Goal: Find specific page/section: Find specific page/section

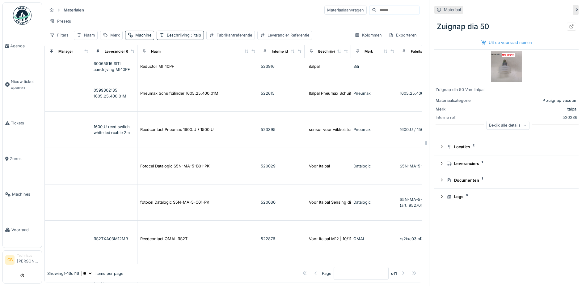
scroll to position [371, 155]
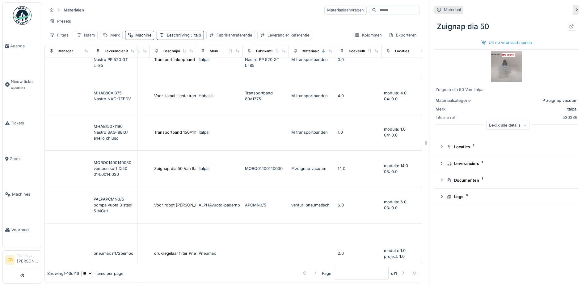
click at [379, 12] on input at bounding box center [398, 10] width 43 height 9
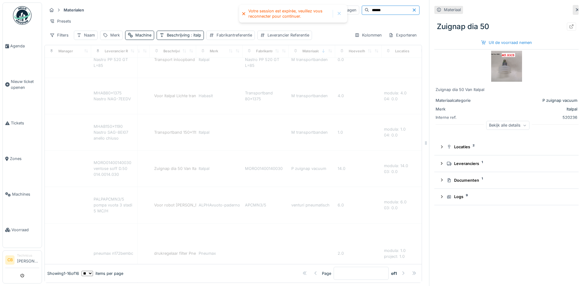
type input "******"
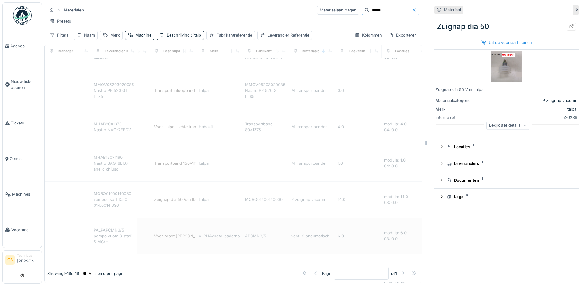
scroll to position [278, 155]
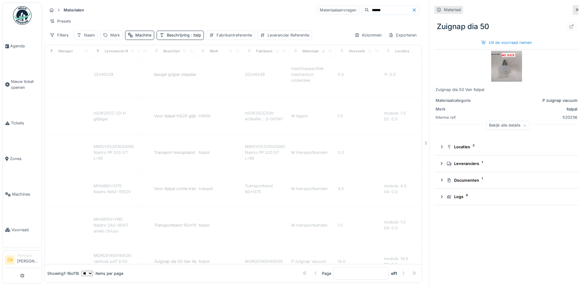
click at [30, 259] on li "Technicus Carl Bauwelinck" at bounding box center [28, 259] width 22 height 13
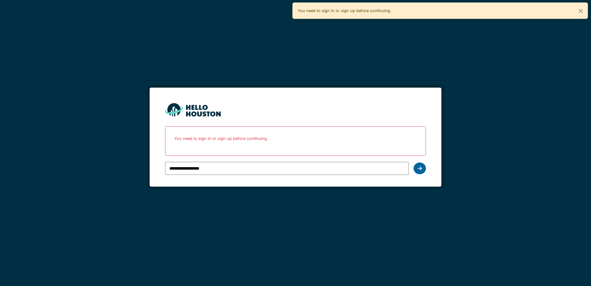
type input "**********"
click at [419, 171] on icon at bounding box center [420, 168] width 4 height 5
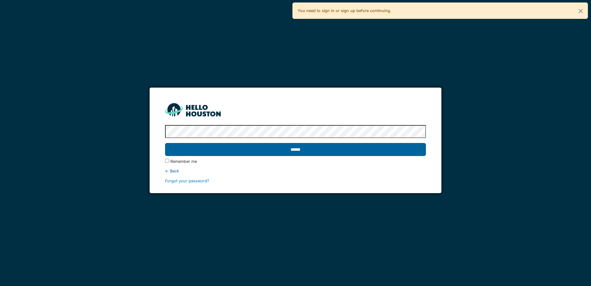
click at [236, 152] on input "******" at bounding box center [295, 149] width 261 height 13
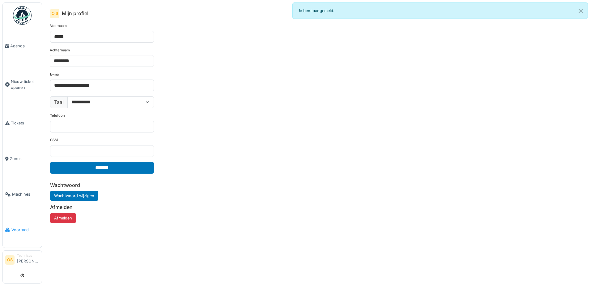
click at [18, 227] on span "Voorraad" at bounding box center [25, 230] width 28 height 6
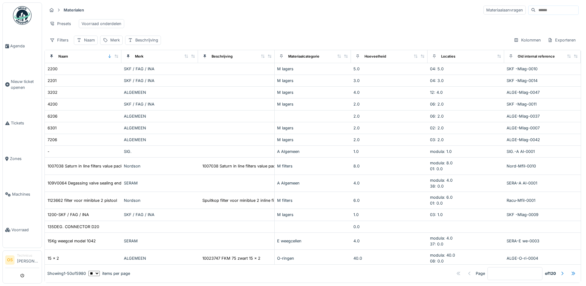
click at [542, 11] on input at bounding box center [557, 10] width 43 height 9
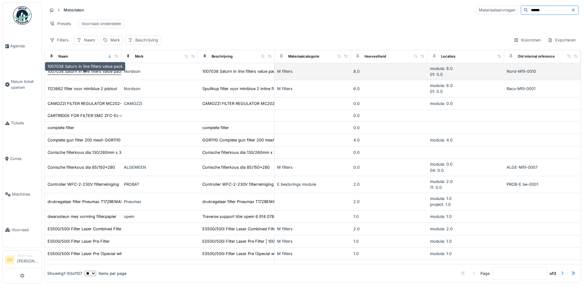
click at [66, 74] on div "1007038 Saturn in line filters value pack" at bounding box center [85, 71] width 75 height 6
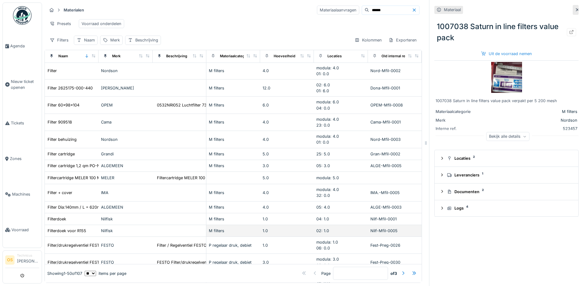
scroll to position [247, 0]
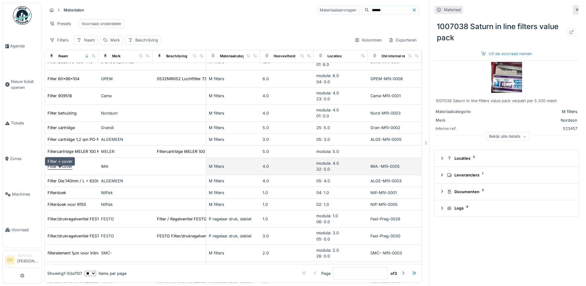
click at [59, 169] on div "Filter + cover" at bounding box center [60, 166] width 25 height 6
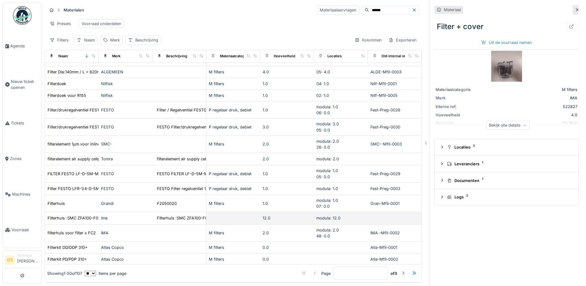
scroll to position [402, 0]
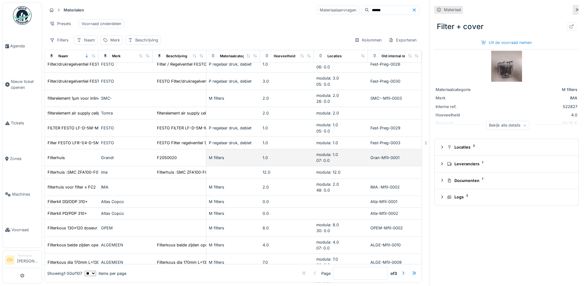
click at [108, 160] on div "Grandi" at bounding box center [125, 158] width 49 height 6
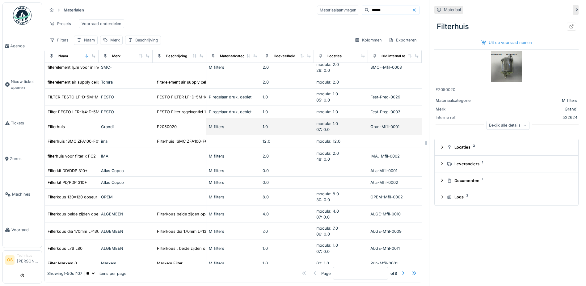
scroll to position [464, 0]
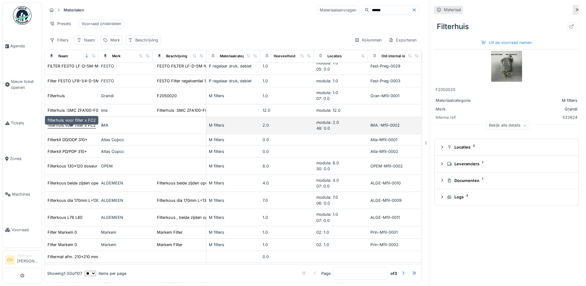
click at [77, 128] on div "filterhuis voor filter x FC2" at bounding box center [72, 125] width 48 height 6
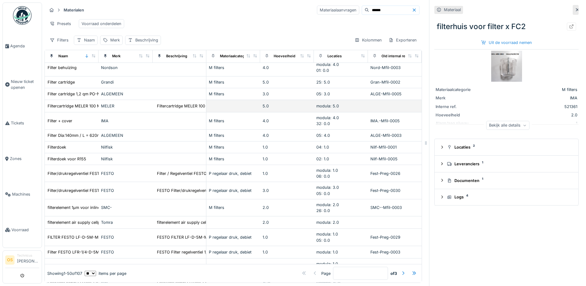
scroll to position [282, 0]
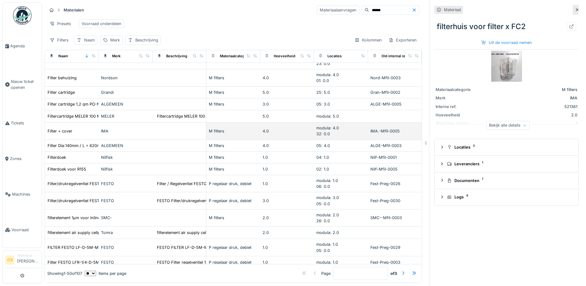
click at [101, 134] on div "IMA" at bounding box center [125, 131] width 49 height 6
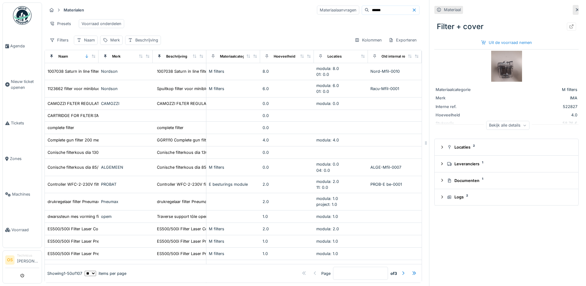
click at [369, 12] on input "******" at bounding box center [390, 10] width 43 height 9
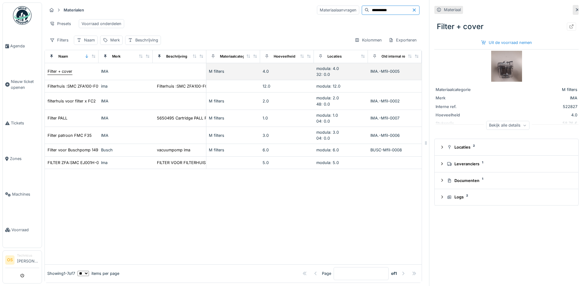
type input "**********"
click at [58, 74] on div "Filter + cover" at bounding box center [60, 71] width 25 height 6
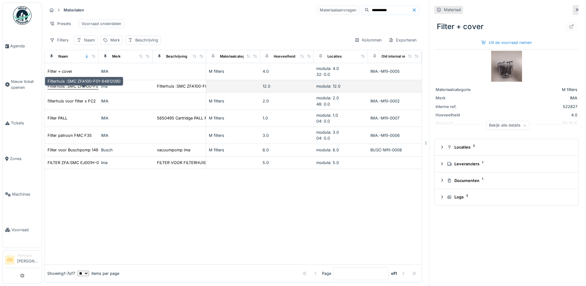
click at [64, 89] on div "Filterhuis :SMC ZFA100-F01-84812090" at bounding box center [84, 86] width 73 height 6
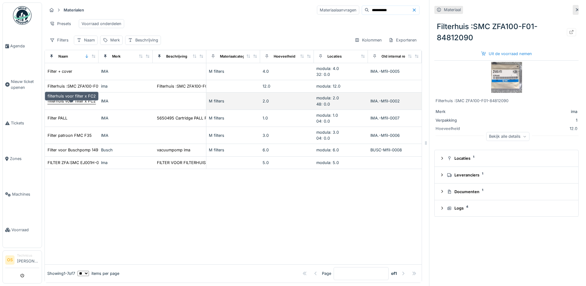
click at [66, 104] on div "filterhuis voor filter x FC2" at bounding box center [72, 101] width 48 height 6
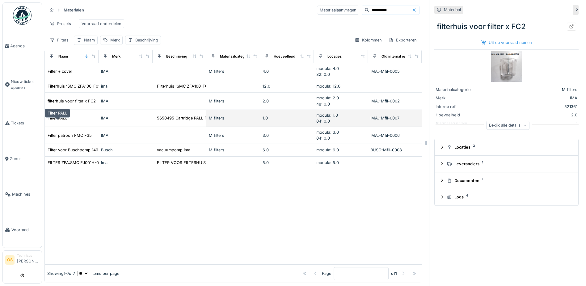
click at [59, 121] on div "Filter PALL" at bounding box center [58, 118] width 20 height 6
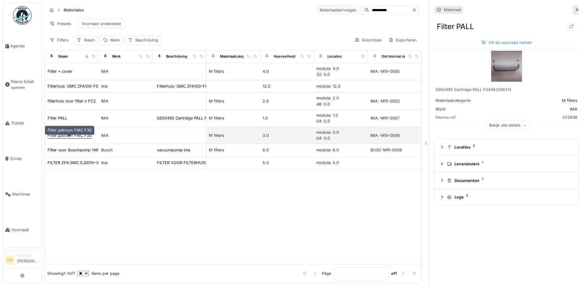
click at [69, 138] on div "Filter patroon FMC F35" at bounding box center [70, 135] width 44 height 6
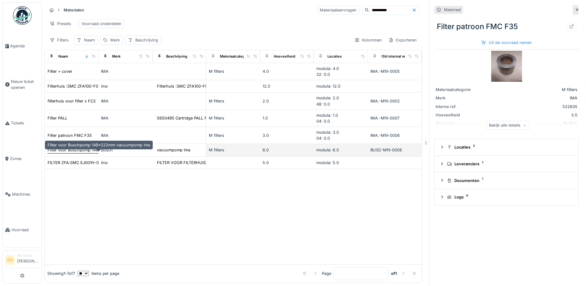
click at [69, 153] on div "Filter voor Buschpomp 149x222mm-vacuumpomp ima" at bounding box center [99, 150] width 103 height 6
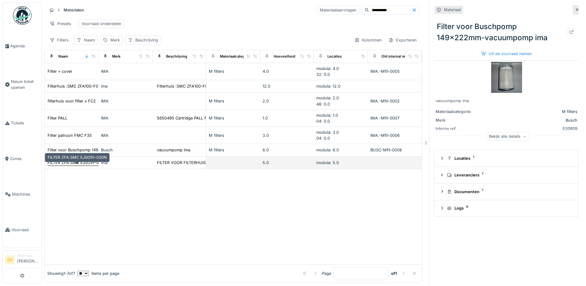
click at [69, 165] on div "FILTER ZFA:SMC EJ001H-030N" at bounding box center [77, 162] width 59 height 6
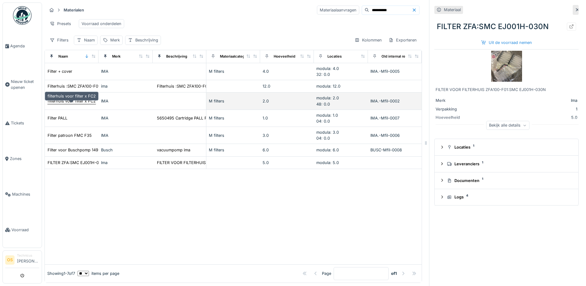
click at [79, 104] on div "filterhuis voor filter x FC2" at bounding box center [72, 101] width 48 height 6
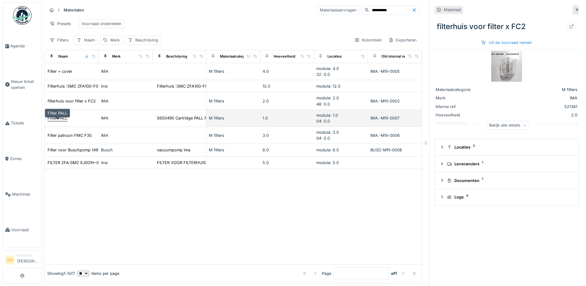
click at [66, 121] on div "Filter PALL" at bounding box center [58, 118] width 20 height 6
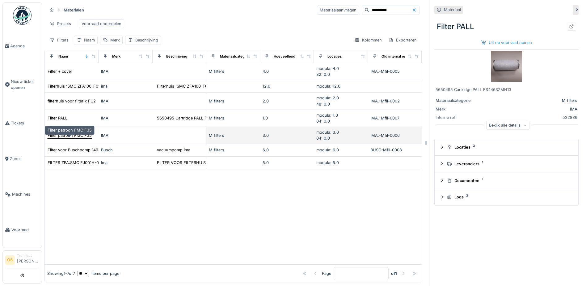
click at [65, 138] on div "Filter patroon FMC F35" at bounding box center [70, 135] width 44 height 6
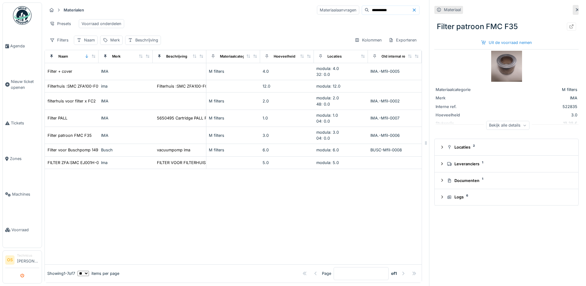
click at [20, 274] on button "submit" at bounding box center [22, 275] width 12 height 10
